Goal: Information Seeking & Learning: Learn about a topic

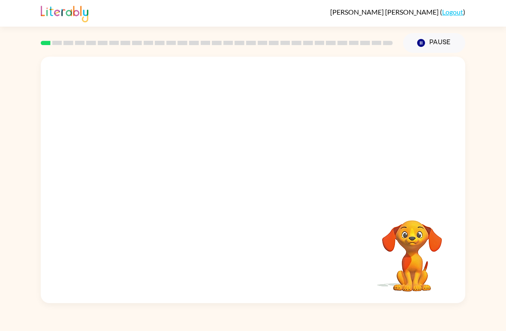
click at [184, 160] on video "Your browser must support playing .mp4 files to use Literably. Please try using…" at bounding box center [253, 129] width 425 height 145
click at [179, 158] on video "Your browser must support playing .mp4 files to use Literably. Please try using…" at bounding box center [253, 129] width 425 height 145
click at [168, 165] on video "Your browser must support playing .mp4 files to use Literably. Please try using…" at bounding box center [253, 129] width 425 height 145
click at [253, 190] on icon "button" at bounding box center [253, 184] width 15 height 15
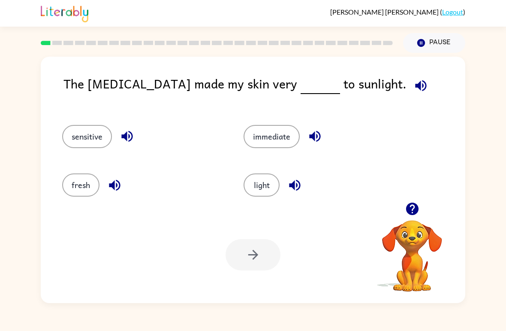
click at [75, 183] on button "fresh" at bounding box center [80, 184] width 37 height 23
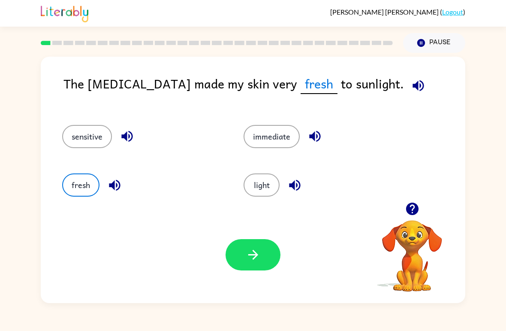
click at [78, 141] on button "sensitive" at bounding box center [87, 136] width 50 height 23
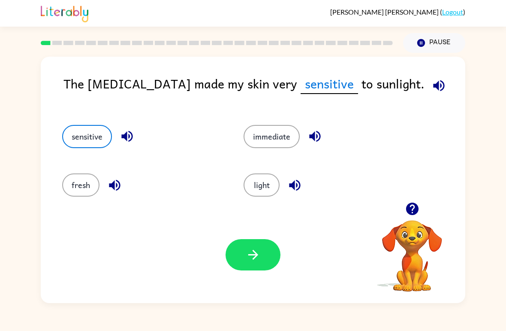
click at [235, 254] on button "button" at bounding box center [253, 254] width 55 height 31
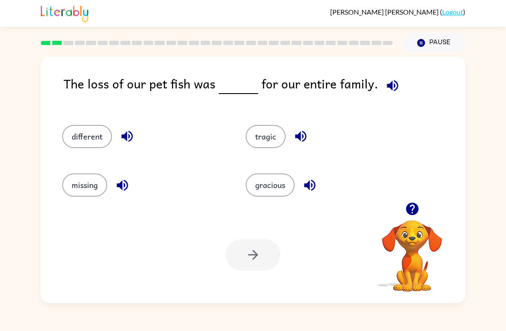
click at [81, 142] on button "different" at bounding box center [87, 136] width 50 height 23
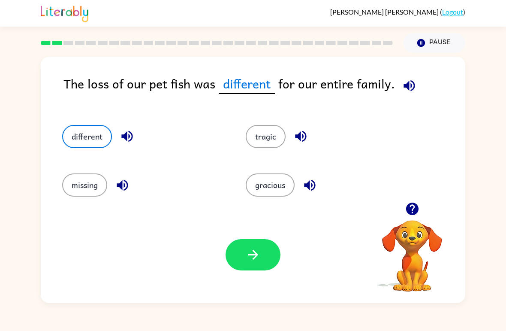
click at [246, 254] on icon "button" at bounding box center [253, 254] width 15 height 15
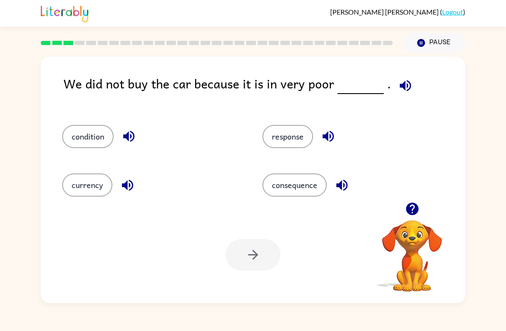
click at [304, 127] on button "response" at bounding box center [287, 136] width 51 height 23
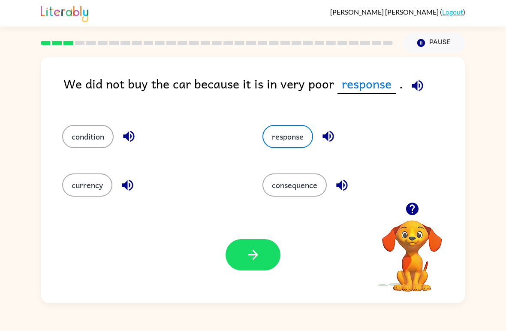
click at [264, 238] on div "Your browser must support playing .mp4 files to use Literably. Please try using…" at bounding box center [253, 254] width 425 height 96
click at [260, 262] on icon "button" at bounding box center [253, 254] width 15 height 15
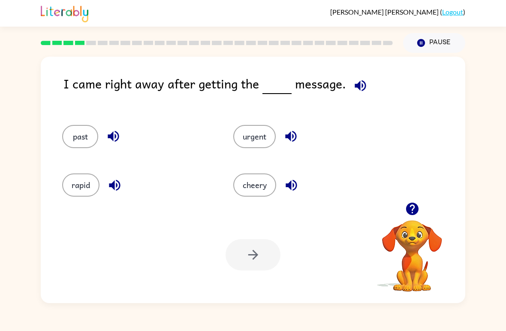
click at [72, 128] on button "past" at bounding box center [80, 136] width 36 height 23
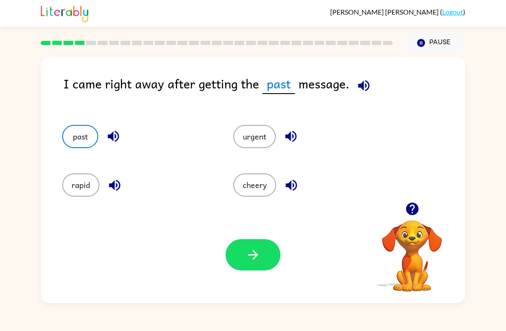
click at [258, 249] on icon "button" at bounding box center [253, 254] width 15 height 15
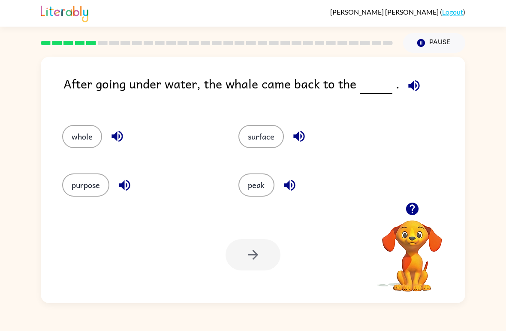
click at [262, 139] on button "surface" at bounding box center [260, 136] width 45 height 23
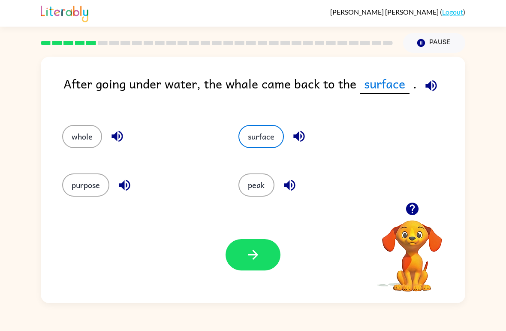
click at [257, 247] on button "button" at bounding box center [253, 254] width 55 height 31
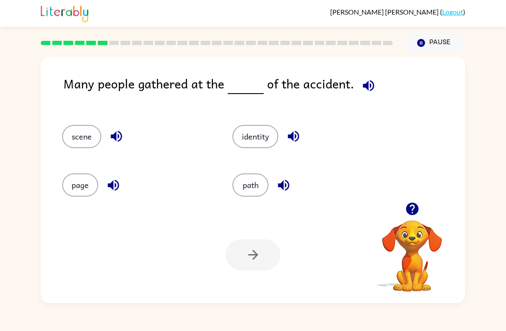
click at [259, 181] on button "path" at bounding box center [250, 184] width 36 height 23
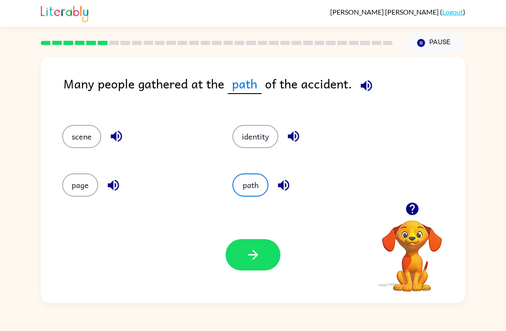
click at [262, 255] on button "button" at bounding box center [253, 254] width 55 height 31
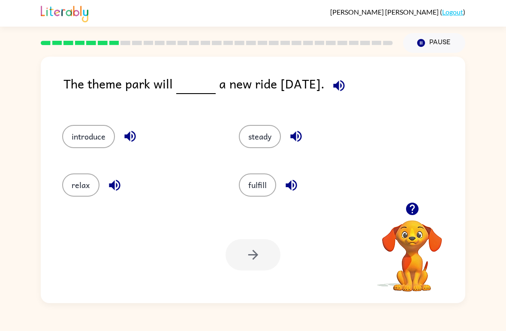
click at [74, 129] on button "introduce" at bounding box center [88, 136] width 53 height 23
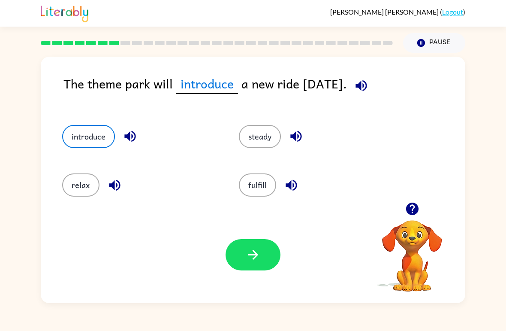
click at [257, 243] on button "button" at bounding box center [253, 254] width 55 height 31
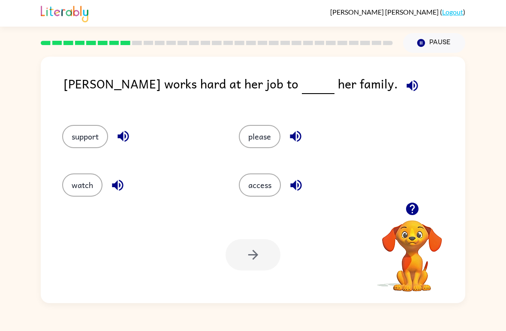
click at [75, 142] on button "support" at bounding box center [85, 136] width 46 height 23
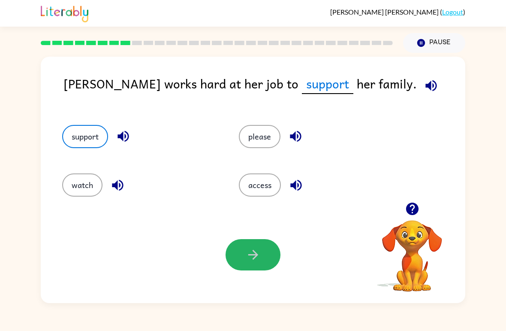
click at [269, 249] on button "button" at bounding box center [253, 254] width 55 height 31
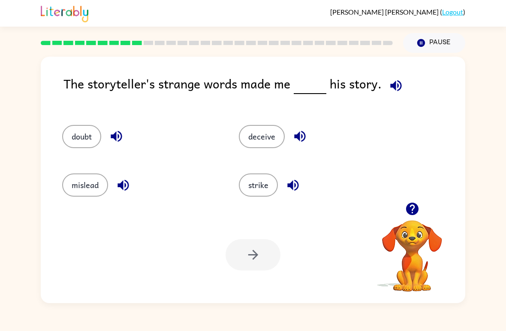
click at [260, 133] on button "deceive" at bounding box center [262, 136] width 46 height 23
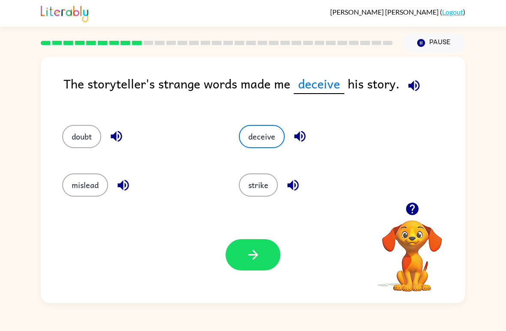
click at [255, 262] on button "button" at bounding box center [253, 254] width 55 height 31
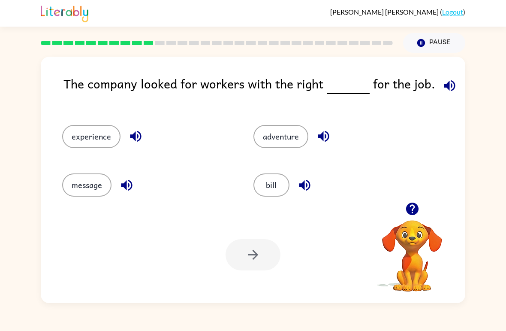
click at [73, 143] on button "experience" at bounding box center [91, 136] width 58 height 23
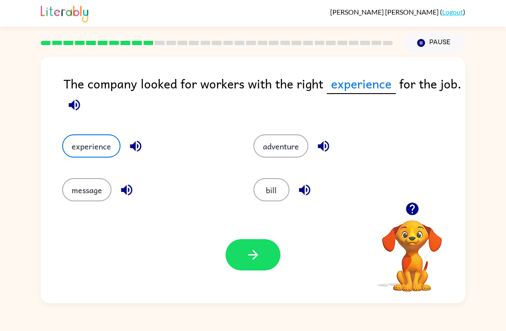
click at [261, 255] on button "button" at bounding box center [253, 254] width 55 height 31
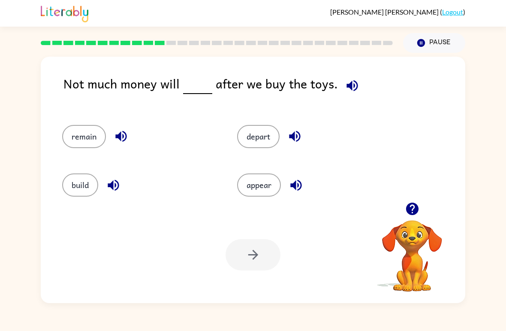
click at [56, 145] on div "remain" at bounding box center [133, 132] width 175 height 48
click at [69, 142] on button "remain" at bounding box center [84, 136] width 44 height 23
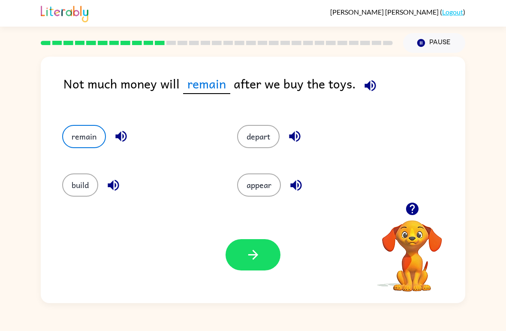
click at [253, 261] on icon "button" at bounding box center [253, 254] width 15 height 15
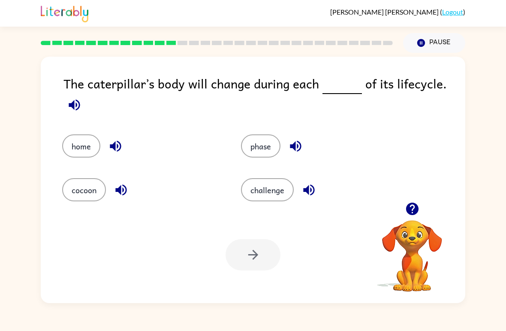
click at [258, 194] on button "challenge" at bounding box center [267, 189] width 53 height 23
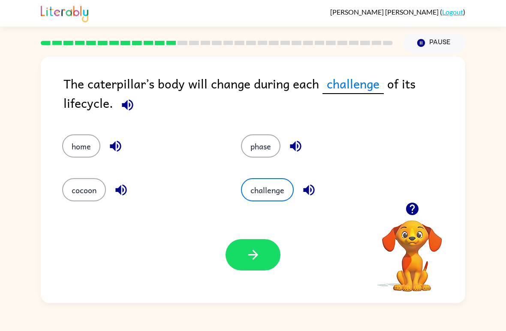
click at [256, 253] on icon "button" at bounding box center [253, 254] width 15 height 15
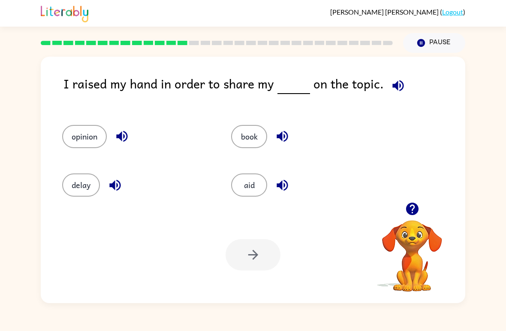
click at [71, 127] on button "opinion" at bounding box center [84, 136] width 45 height 23
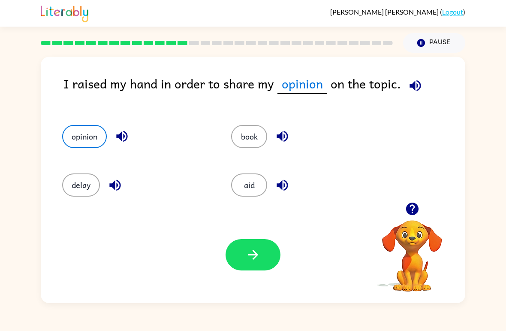
click at [242, 258] on button "button" at bounding box center [253, 254] width 55 height 31
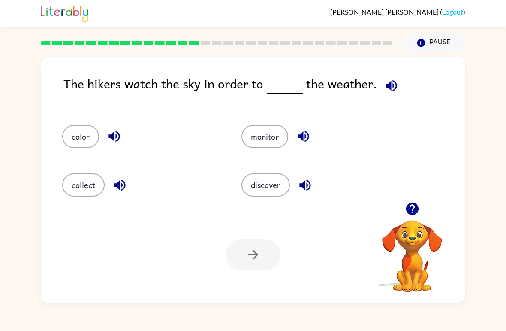
click at [251, 137] on button "monitor" at bounding box center [264, 136] width 47 height 23
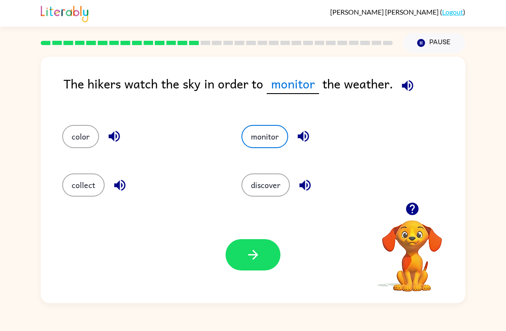
click at [250, 246] on button "button" at bounding box center [253, 254] width 55 height 31
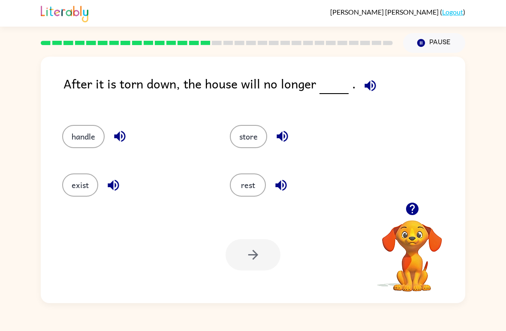
click at [75, 178] on button "exist" at bounding box center [80, 184] width 36 height 23
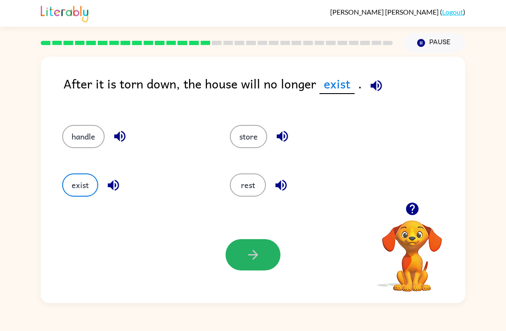
click at [237, 255] on button "button" at bounding box center [253, 254] width 55 height 31
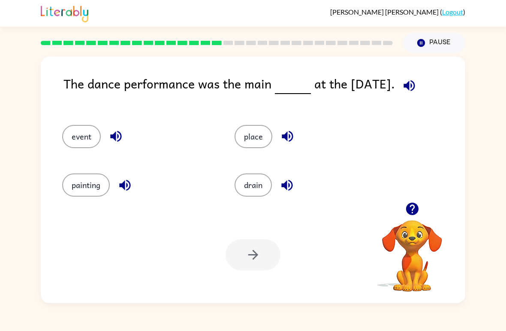
click at [263, 143] on button "place" at bounding box center [254, 136] width 38 height 23
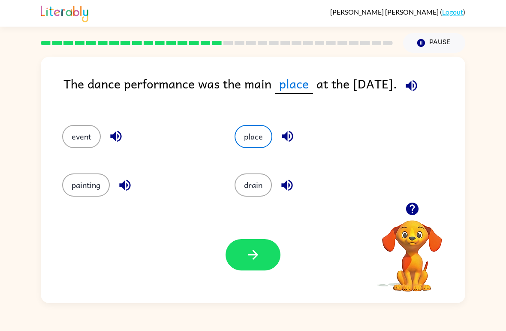
click at [256, 241] on button "button" at bounding box center [253, 254] width 55 height 31
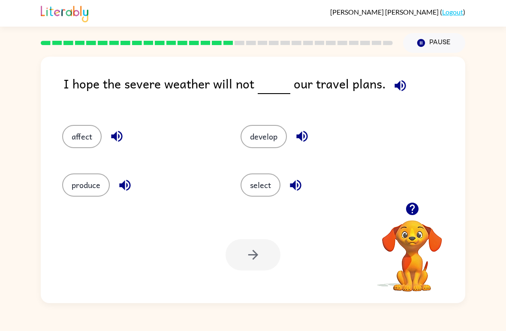
click at [90, 144] on button "affect" at bounding box center [81, 136] width 39 height 23
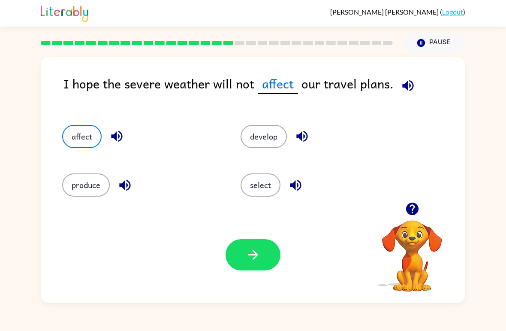
click at [273, 261] on button "button" at bounding box center [253, 254] width 55 height 31
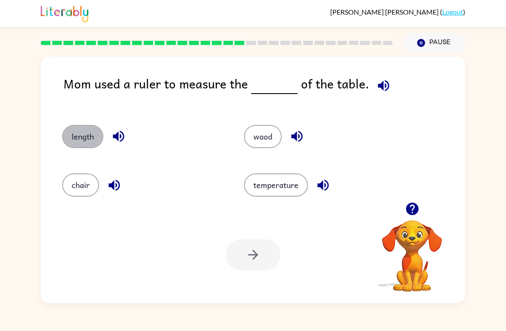
click at [81, 130] on button "length" at bounding box center [82, 136] width 41 height 23
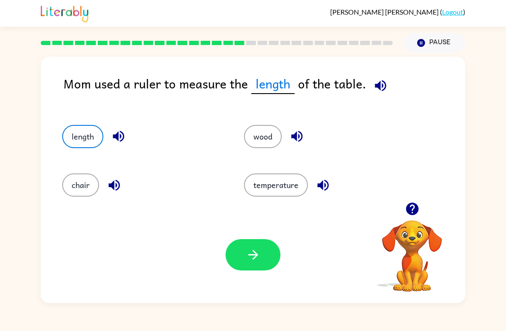
click at [250, 243] on button "button" at bounding box center [253, 254] width 55 height 31
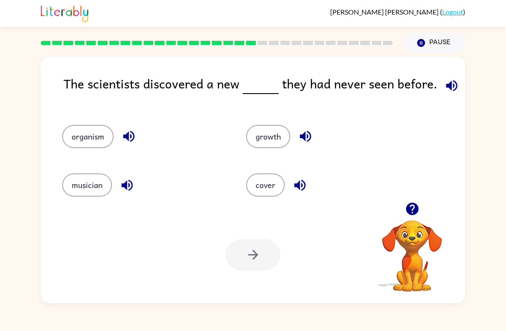
click at [81, 125] on button "organism" at bounding box center [87, 136] width 51 height 23
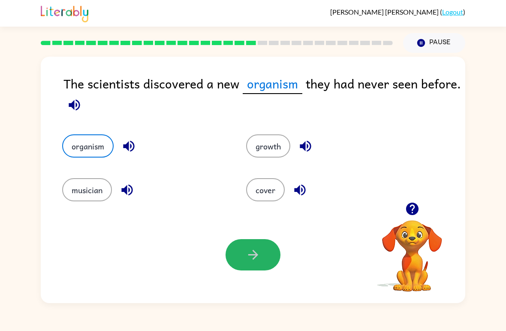
click at [270, 243] on button "button" at bounding box center [253, 254] width 55 height 31
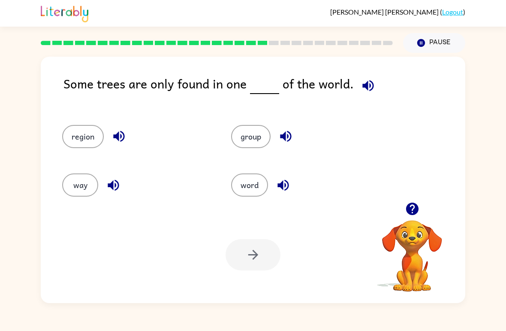
click at [262, 132] on button "group" at bounding box center [250, 136] width 39 height 23
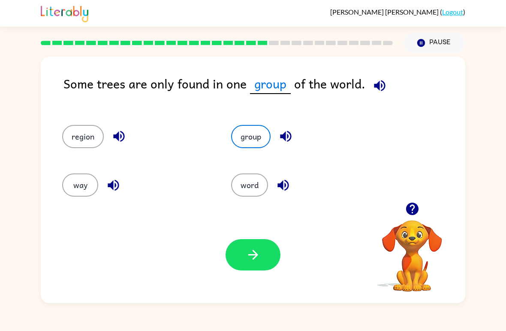
click at [92, 194] on button "way" at bounding box center [80, 184] width 36 height 23
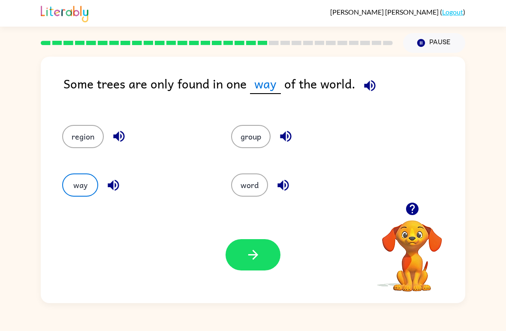
click at [75, 180] on button "way" at bounding box center [80, 184] width 36 height 23
click at [229, 263] on button "button" at bounding box center [253, 254] width 55 height 31
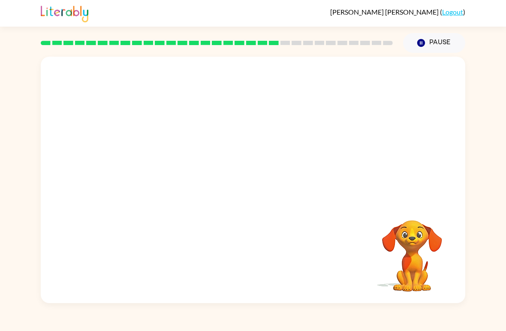
click at [168, 172] on video "Your browser must support playing .mp4 files to use Literably. Please try using…" at bounding box center [253, 129] width 425 height 145
click at [171, 173] on video "Your browser must support playing .mp4 files to use Literably. Please try using…" at bounding box center [253, 129] width 425 height 145
click at [172, 186] on video "Your browser must support playing .mp4 files to use Literably. Please try using…" at bounding box center [253, 129] width 425 height 145
click at [246, 190] on icon "button" at bounding box center [253, 184] width 15 height 15
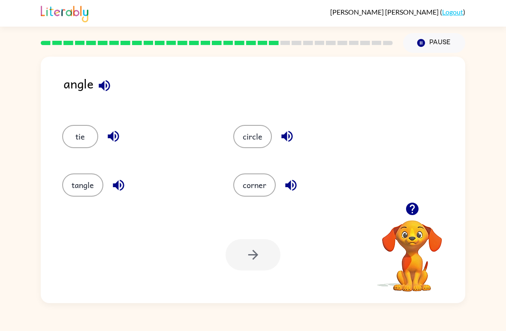
click at [89, 191] on button "tangle" at bounding box center [82, 184] width 41 height 23
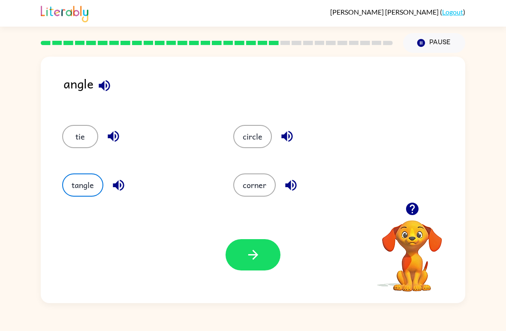
click at [259, 243] on button "button" at bounding box center [253, 254] width 55 height 31
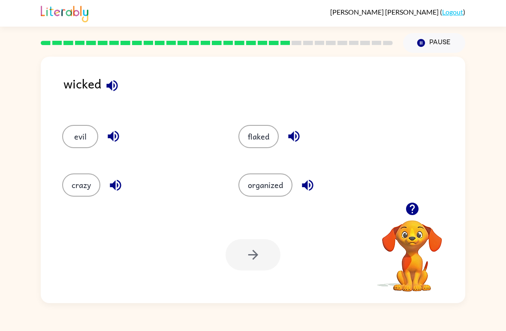
click at [73, 130] on button "evil" at bounding box center [80, 136] width 36 height 23
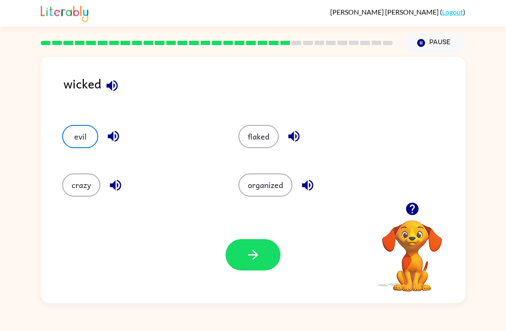
click at [250, 223] on div "Your browser must support playing .mp4 files to use Literably. Please try using…" at bounding box center [253, 254] width 425 height 96
click at [249, 249] on icon "button" at bounding box center [253, 254] width 15 height 15
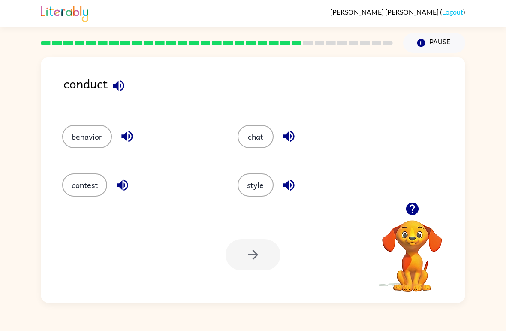
click at [113, 81] on icon "button" at bounding box center [118, 85] width 15 height 15
click at [121, 136] on icon "button" at bounding box center [127, 136] width 15 height 15
click at [118, 178] on icon "button" at bounding box center [122, 185] width 15 height 15
click at [87, 181] on button "contest" at bounding box center [84, 184] width 45 height 23
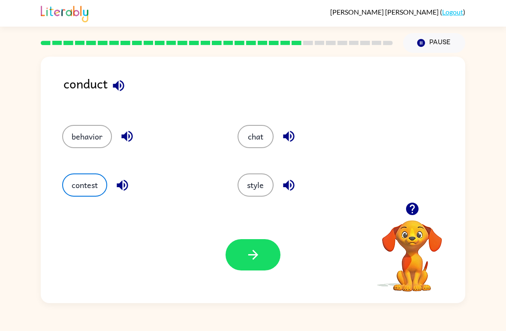
click at [274, 236] on div "Your browser must support playing .mp4 files to use Literably. Please try using…" at bounding box center [253, 254] width 425 height 96
click at [265, 246] on button "button" at bounding box center [253, 254] width 55 height 31
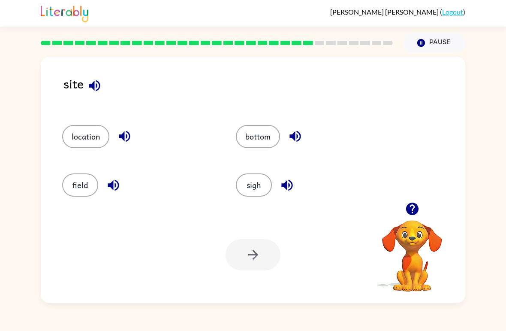
click at [90, 82] on icon "button" at bounding box center [94, 85] width 15 height 15
click at [257, 183] on button "sigh" at bounding box center [254, 184] width 36 height 23
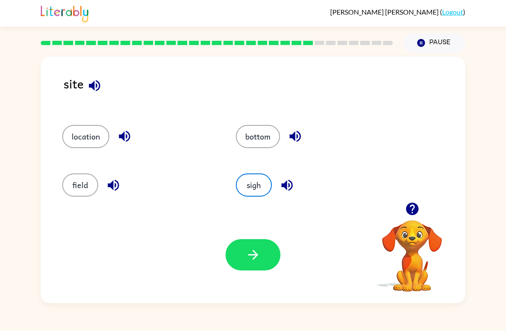
click at [268, 258] on button "button" at bounding box center [253, 254] width 55 height 31
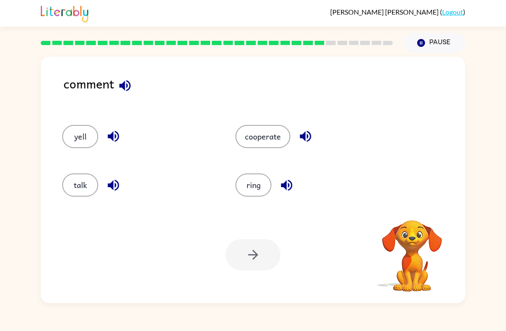
click at [116, 181] on icon "button" at bounding box center [113, 184] width 11 height 11
click at [75, 196] on button "talk" at bounding box center [80, 184] width 36 height 23
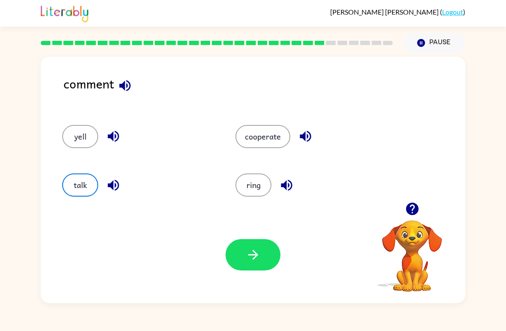
click at [269, 253] on button "button" at bounding box center [253, 254] width 55 height 31
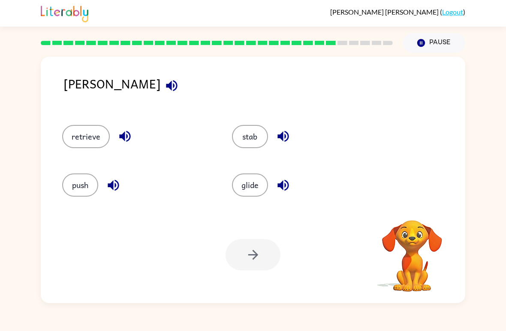
click at [164, 87] on icon "button" at bounding box center [171, 85] width 15 height 15
click at [166, 89] on icon "button" at bounding box center [171, 85] width 11 height 11
click at [80, 138] on button "retrieve" at bounding box center [86, 136] width 48 height 23
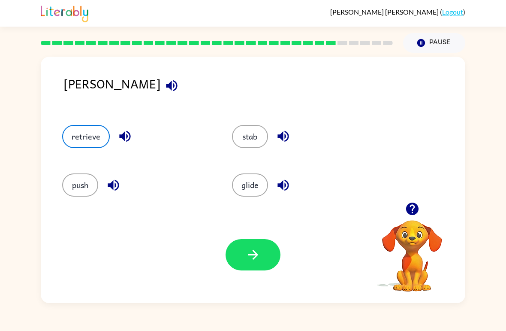
click at [238, 249] on button "button" at bounding box center [253, 254] width 55 height 31
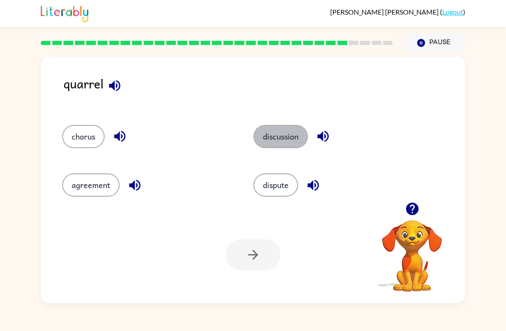
click at [263, 129] on button "discussion" at bounding box center [280, 136] width 54 height 23
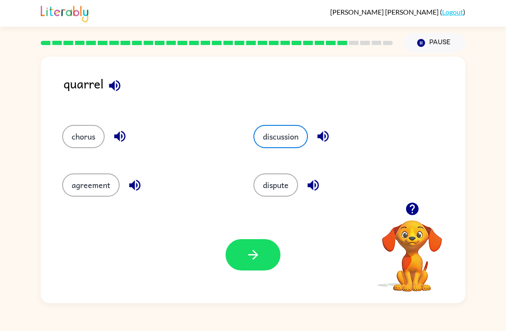
click at [247, 247] on icon "button" at bounding box center [253, 254] width 15 height 15
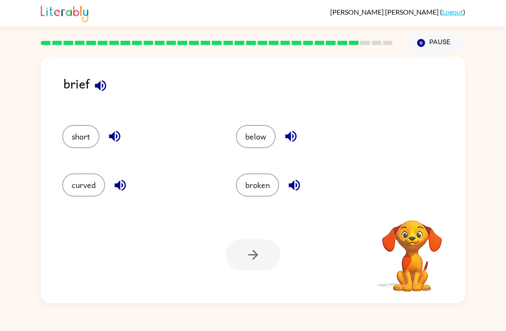
click at [274, 131] on button "below" at bounding box center [256, 136] width 40 height 23
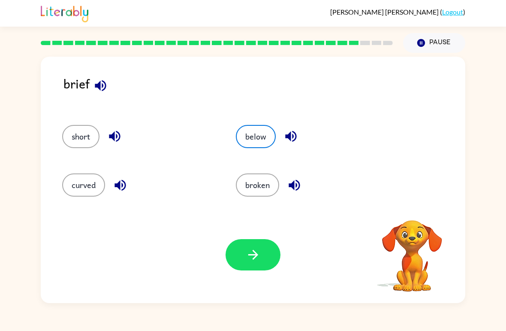
click at [99, 84] on icon "button" at bounding box center [100, 85] width 11 height 11
click at [292, 183] on icon "button" at bounding box center [294, 185] width 15 height 15
click at [241, 250] on button "button" at bounding box center [253, 254] width 55 height 31
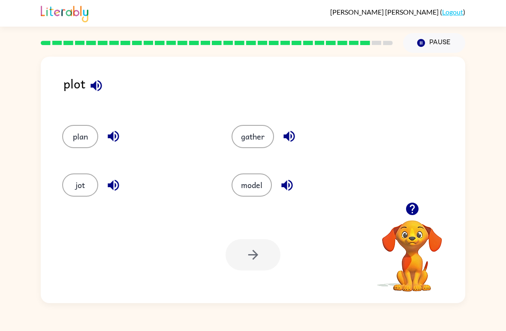
click at [252, 176] on button "model" at bounding box center [252, 184] width 40 height 23
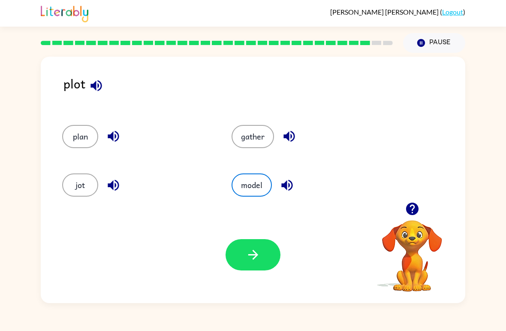
click at [237, 253] on button "button" at bounding box center [253, 254] width 55 height 31
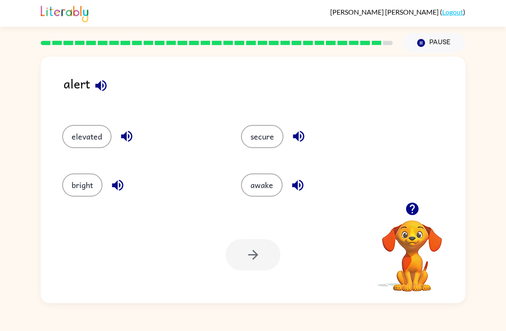
click at [79, 137] on button "elevated" at bounding box center [86, 136] width 49 height 23
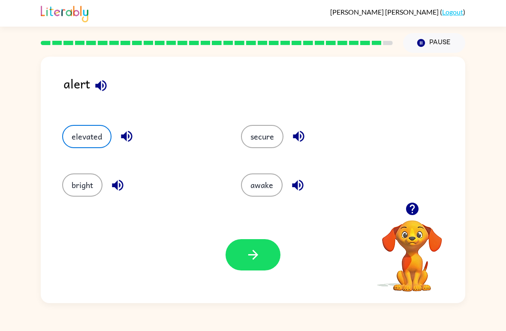
click at [237, 249] on button "button" at bounding box center [253, 254] width 55 height 31
